Goal: Task Accomplishment & Management: Use online tool/utility

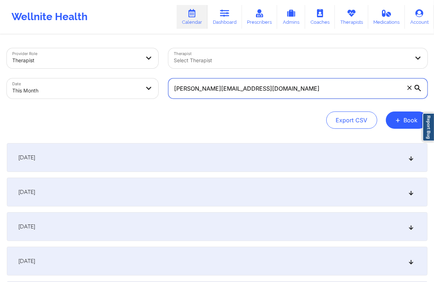
click at [233, 89] on input "[PERSON_NAME][EMAIL_ADDRESS][DOMAIN_NAME]" at bounding box center [297, 88] width 259 height 20
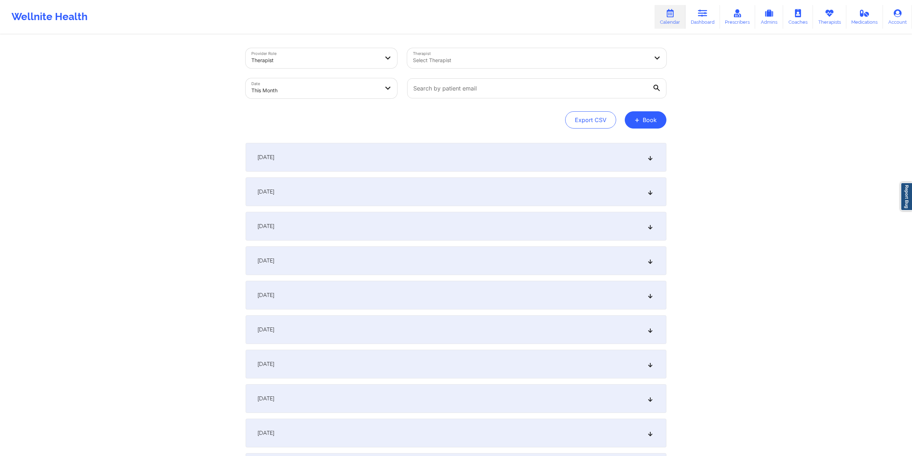
click at [352, 85] on body "Wellnite Health Calendar Dashboard Prescribers Admins Coaches Therapists Medica…" at bounding box center [456, 228] width 912 height 456
select select "2025-8"
select select "2025-9"
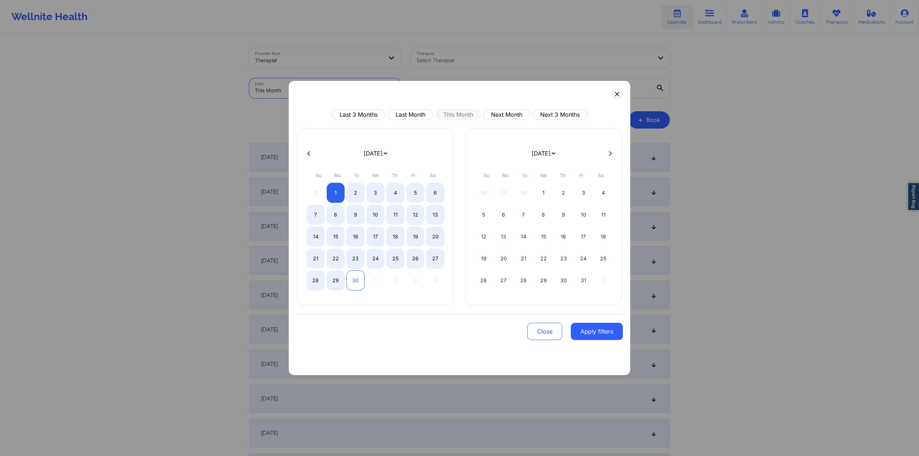
click at [354, 279] on div "30" at bounding box center [356, 280] width 18 height 20
select select "2025-8"
select select "2025-9"
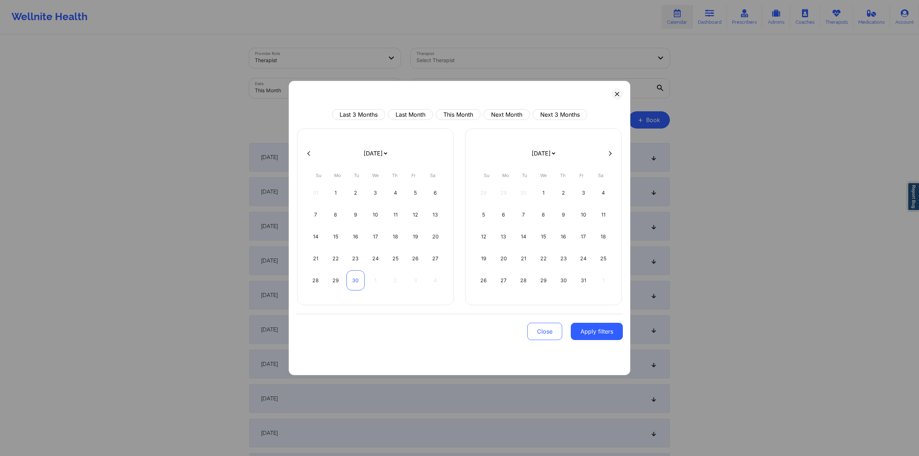
click at [354, 279] on div "30" at bounding box center [356, 280] width 18 height 20
select select "2025-8"
select select "2025-9"
click at [355, 279] on div "30" at bounding box center [356, 280] width 18 height 20
select select "2025-8"
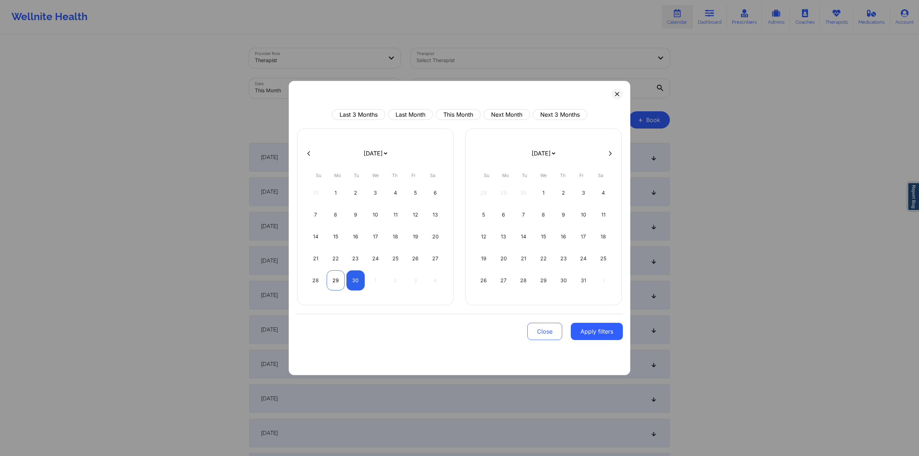
select select "2025-9"
click at [340, 281] on div "29" at bounding box center [336, 280] width 18 height 20
select select "2025-8"
select select "2025-9"
click at [357, 281] on div "30" at bounding box center [356, 280] width 18 height 20
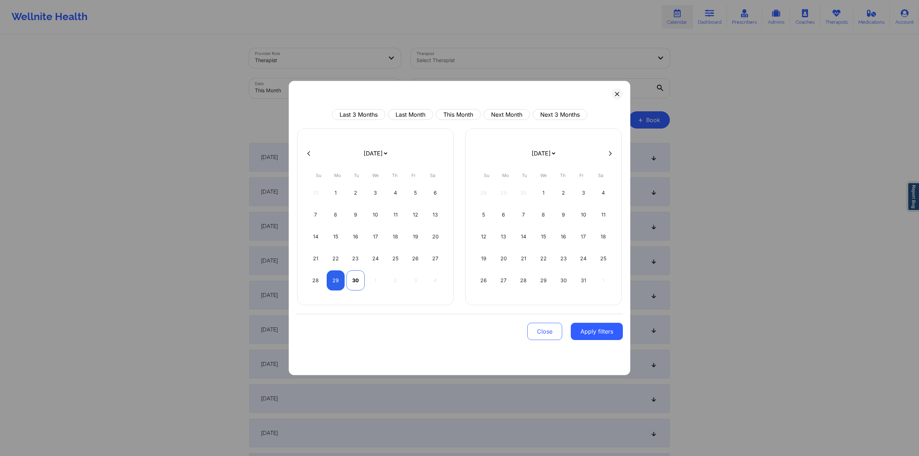
select select "2025-8"
select select "2025-9"
click at [434, 281] on button "Apply filters" at bounding box center [597, 331] width 52 height 17
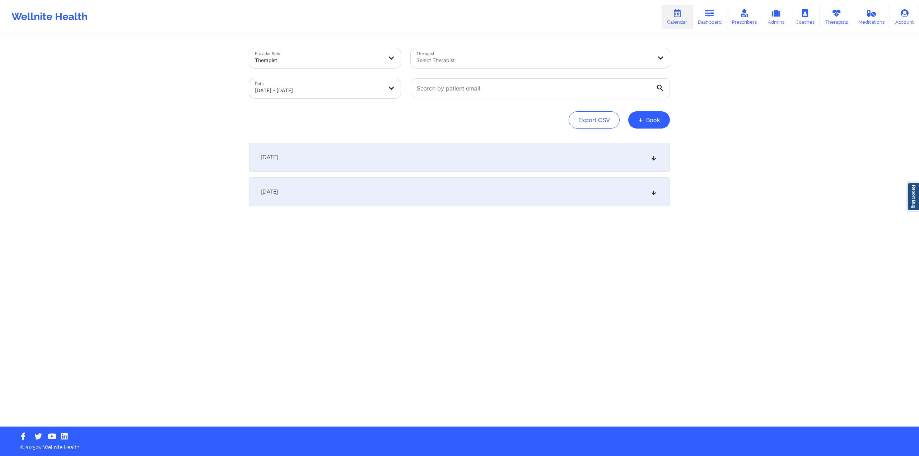
click at [385, 182] on div "[DATE]" at bounding box center [459, 191] width 421 height 29
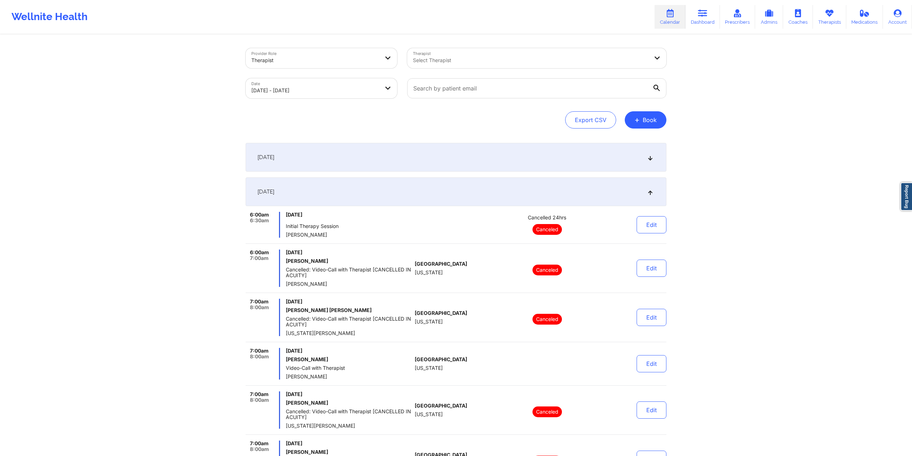
click at [385, 185] on div "[DATE]" at bounding box center [456, 191] width 421 height 29
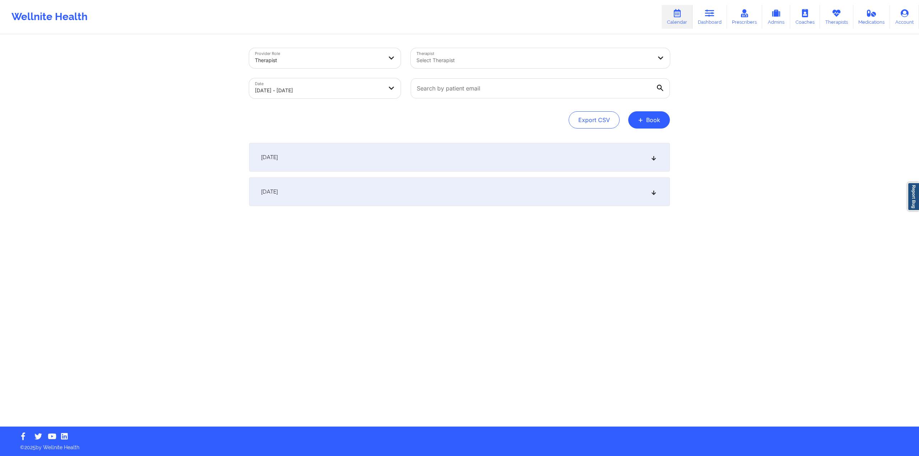
click at [434, 59] on div at bounding box center [535, 60] width 236 height 9
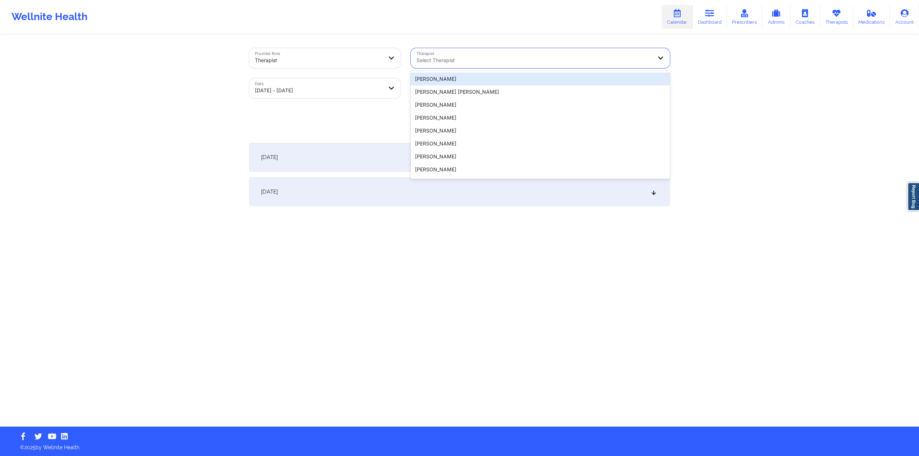
click at [434, 75] on div "[PERSON_NAME]" at bounding box center [540, 79] width 259 height 13
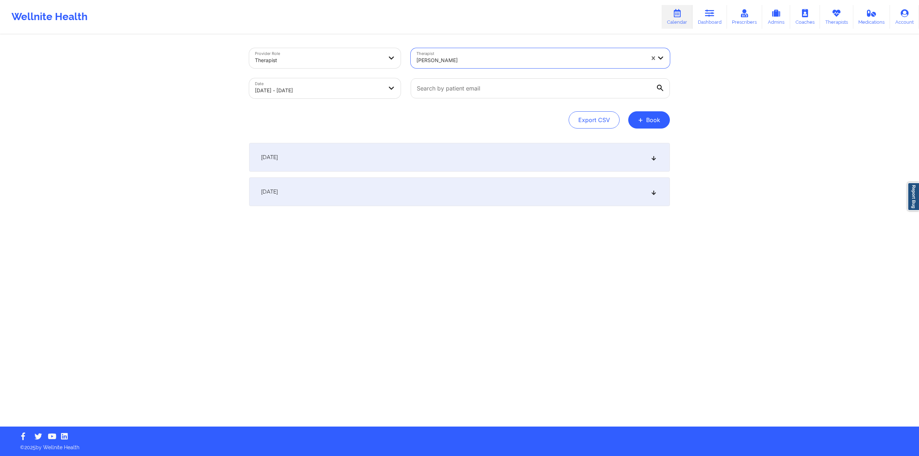
click at [434, 69] on div "Provider Role Therapist Therapist option [PERSON_NAME], selected. [PERSON_NAME]…" at bounding box center [459, 213] width 919 height 427
click at [434, 53] on div "[PERSON_NAME]" at bounding box center [531, 60] width 228 height 16
click at [434, 56] on div at bounding box center [531, 60] width 228 height 9
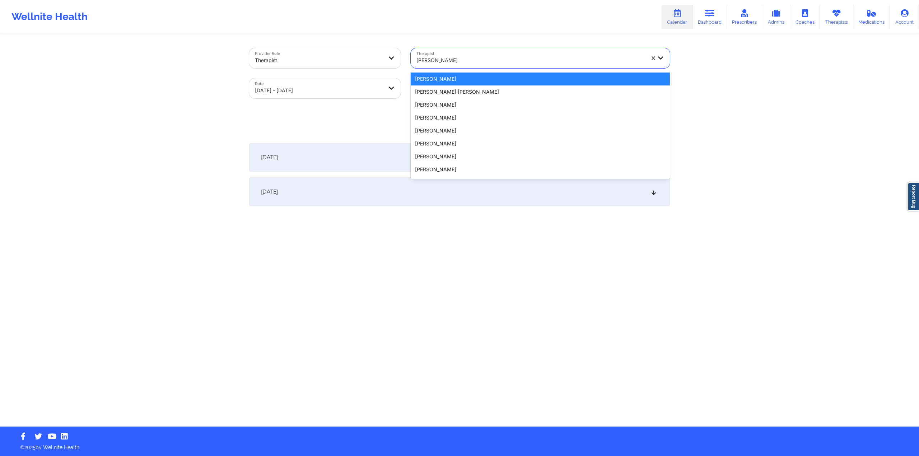
click at [434, 56] on div at bounding box center [531, 60] width 228 height 9
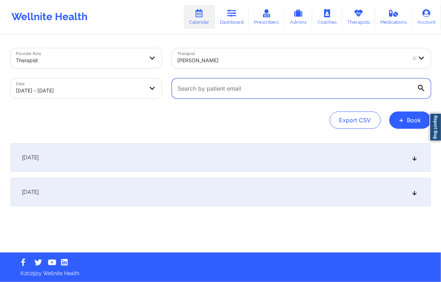
click at [243, 85] on input "text" at bounding box center [301, 88] width 259 height 20
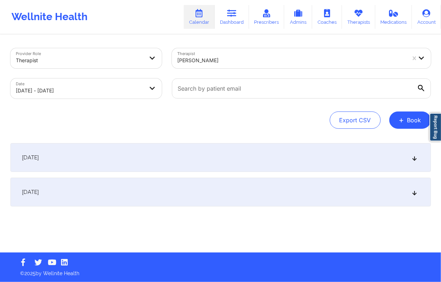
select select "2025-8"
select select "2025-9"
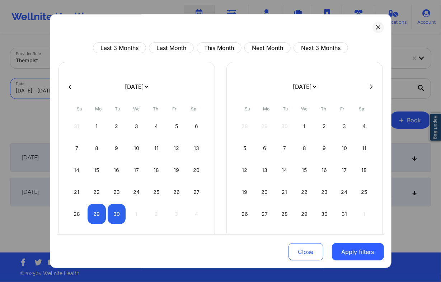
click at [118, 90] on body "Wellnite Health Calendar Dashboard Prescribers Admins Coaches Therapists Medica…" at bounding box center [220, 141] width 441 height 282
click at [305, 253] on button "Close" at bounding box center [306, 251] width 35 height 17
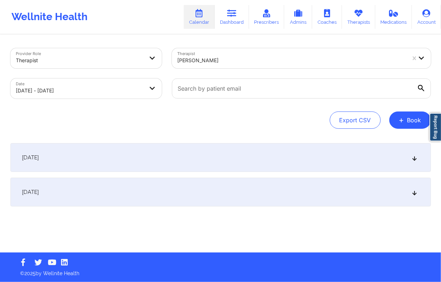
select select "2025-8"
select select "2025-9"
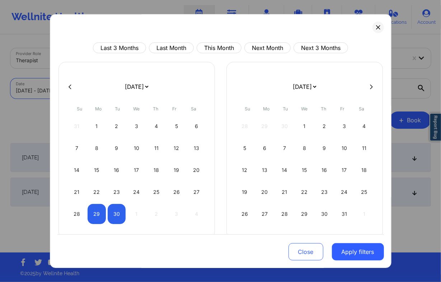
click at [136, 89] on body "Wellnite Health Calendar Dashboard Prescribers Admins Coaches Therapists Medica…" at bounding box center [220, 141] width 441 height 282
click at [279, 249] on div "Close Apply filters" at bounding box center [220, 250] width 327 height 33
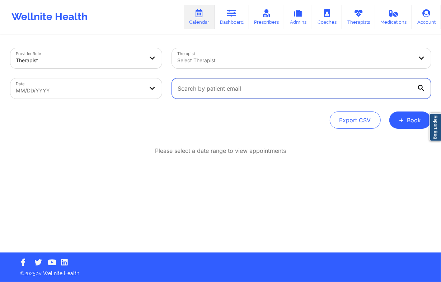
click at [281, 92] on input "text" at bounding box center [301, 88] width 259 height 20
paste input "katherine.janet.lee@gmail.com"
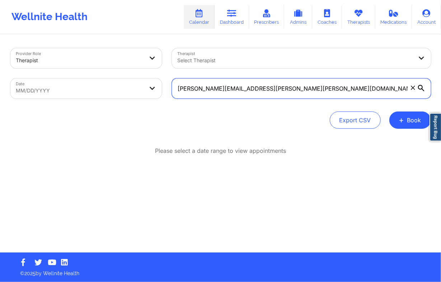
type input "katherine.janet.lee@gmail.com"
click at [375, 88] on input "katherine.janet.lee@gmail.com" at bounding box center [301, 88] width 259 height 20
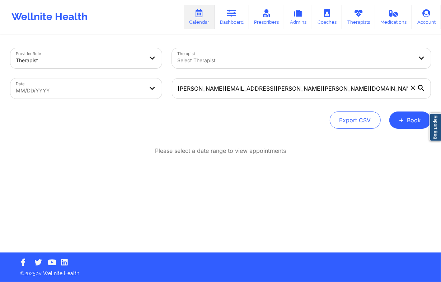
click at [344, 193] on div "Please select a date range to view appointments" at bounding box center [220, 174] width 421 height 55
click at [125, 94] on body "Wellnite Health Calendar Dashboard Prescribers Admins Coaches Therapists Medica…" at bounding box center [220, 141] width 441 height 282
select select "2025-7"
select select "2025-8"
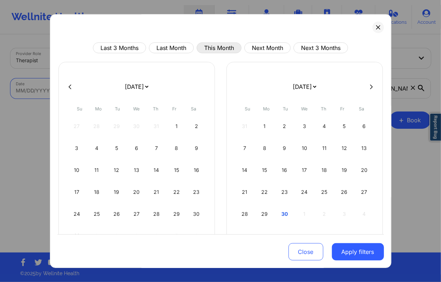
click at [223, 42] on button "This Month" at bounding box center [219, 47] width 45 height 11
select select "2025-8"
select select "2025-9"
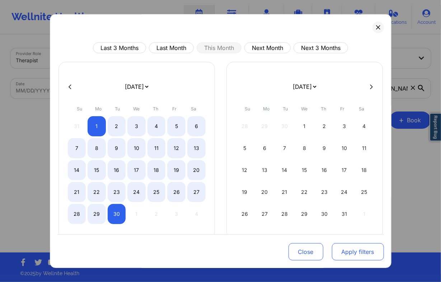
click at [350, 248] on button "Apply filters" at bounding box center [358, 251] width 52 height 17
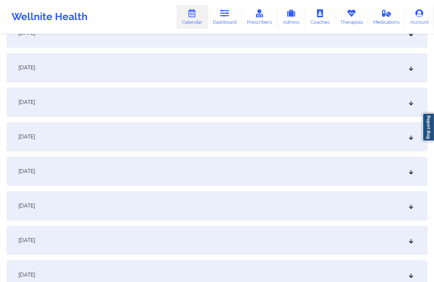
scroll to position [948, 0]
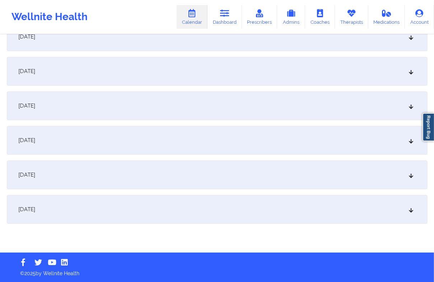
click at [91, 216] on div "[DATE]" at bounding box center [217, 209] width 421 height 29
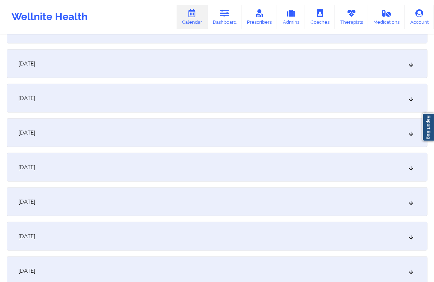
click at [83, 196] on div "[DATE]" at bounding box center [217, 201] width 421 height 29
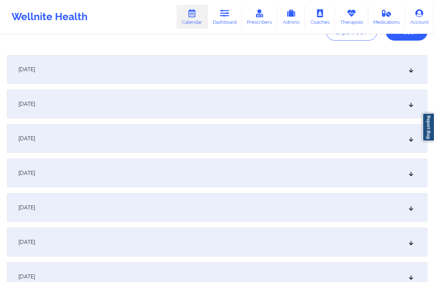
scroll to position [0, 0]
